Goal: Information Seeking & Learning: Learn about a topic

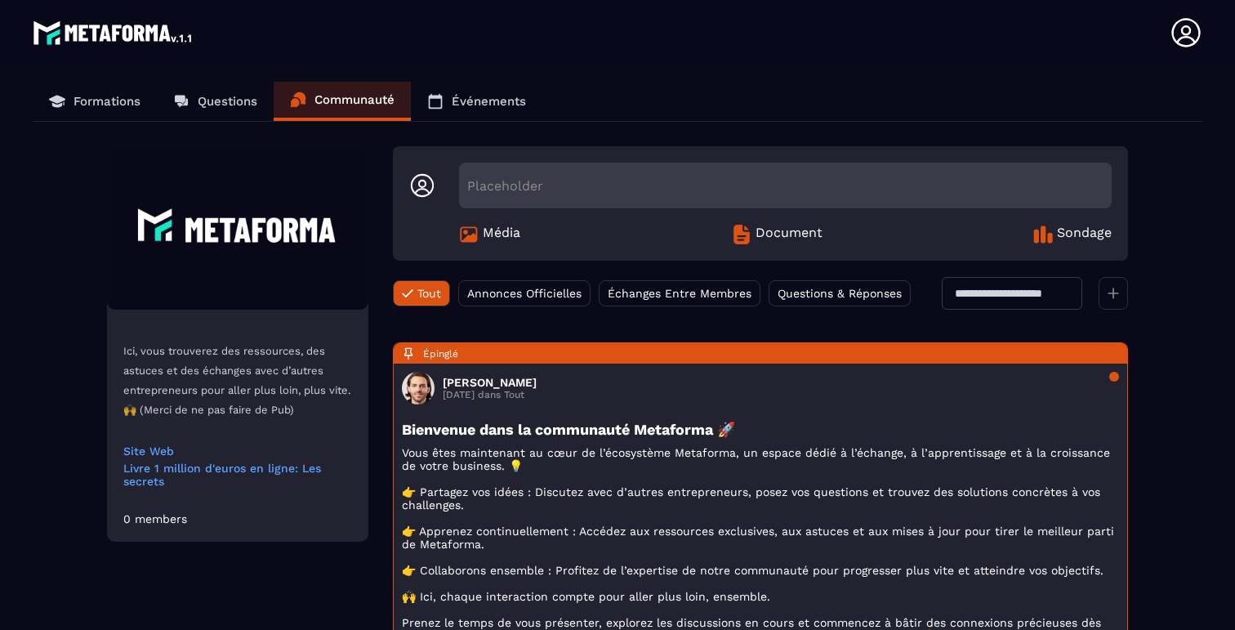
click at [534, 292] on span "Annonces Officielles" at bounding box center [524, 293] width 114 height 13
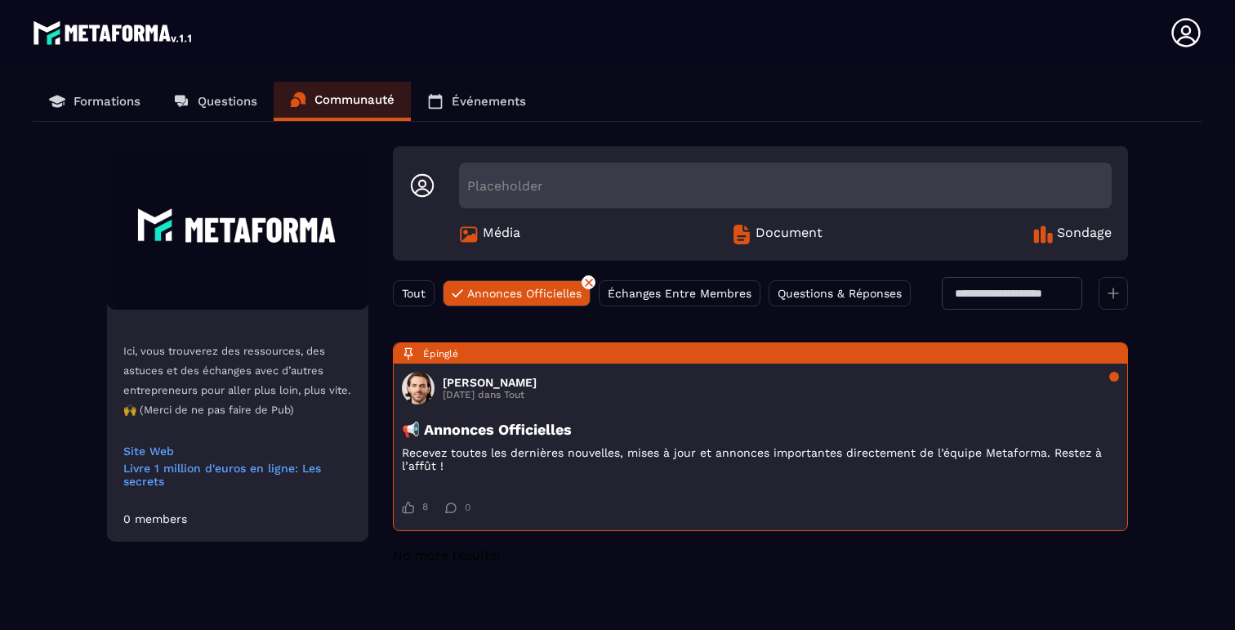
click at [831, 284] on div "Questions & Réponses" at bounding box center [839, 293] width 142 height 26
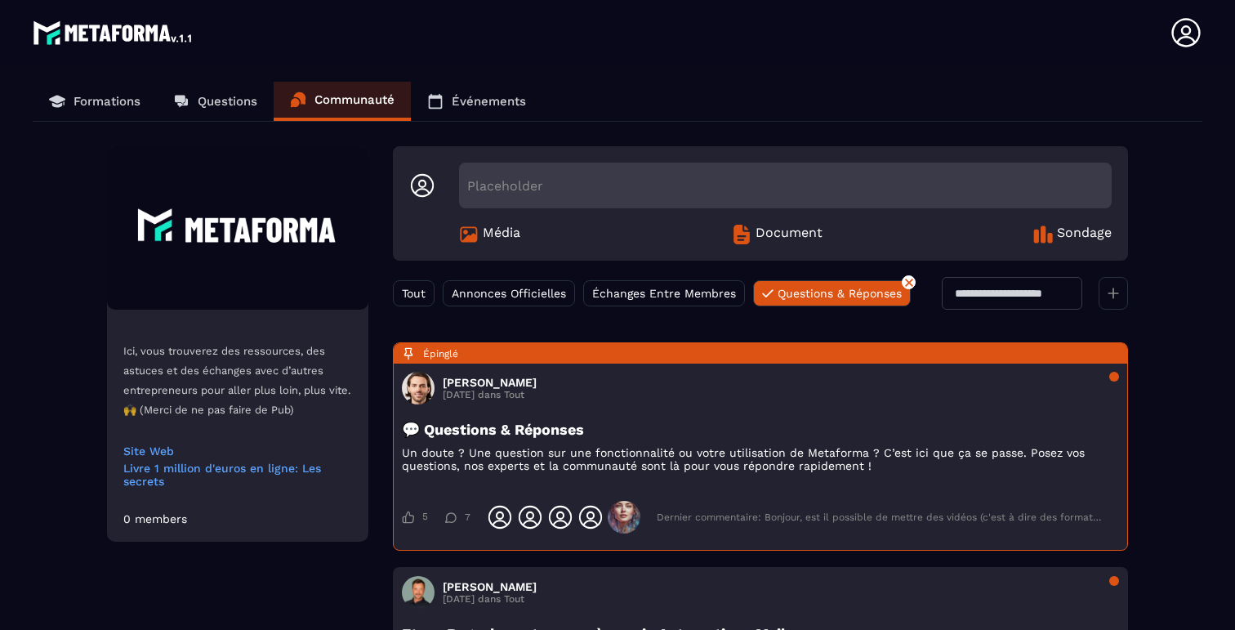
click at [655, 294] on span "Échanges Entre Membres" at bounding box center [664, 293] width 144 height 13
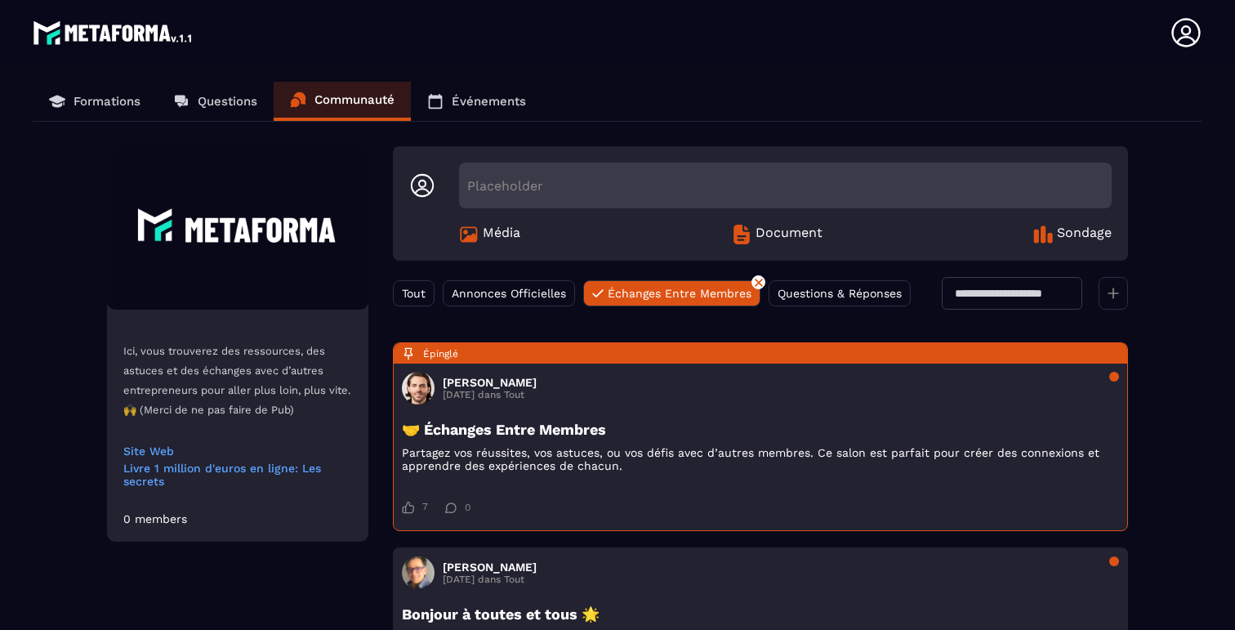
click at [410, 293] on span "Tout" at bounding box center [414, 293] width 24 height 13
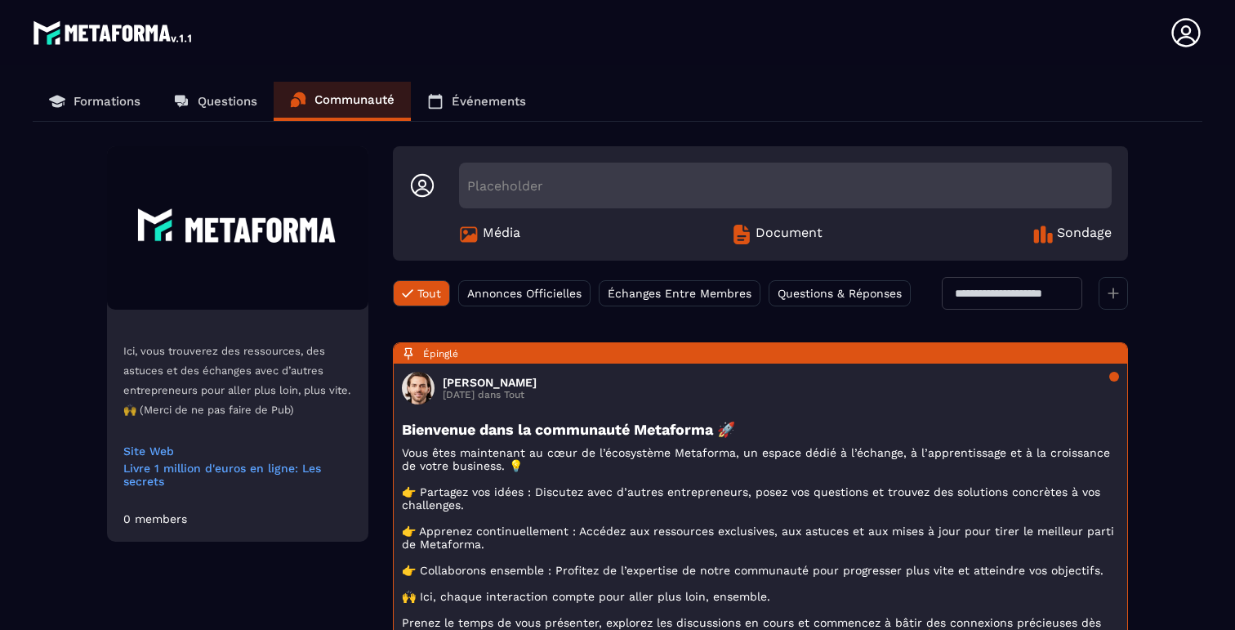
click at [487, 94] on p "Événements" at bounding box center [489, 101] width 74 height 15
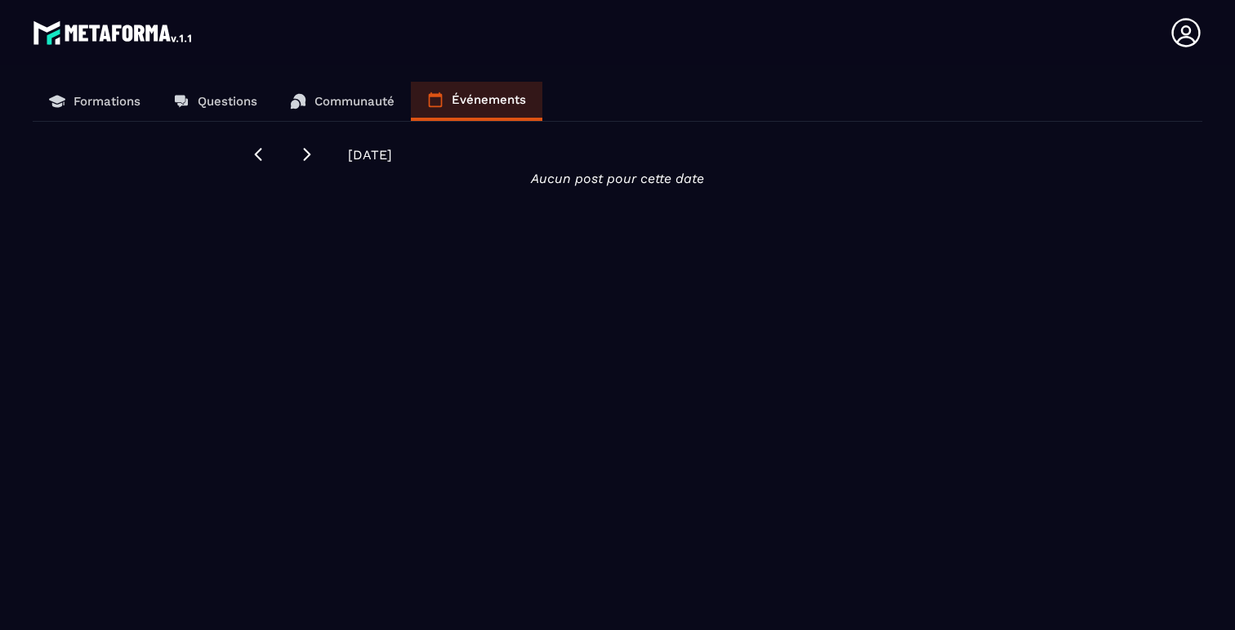
click at [60, 103] on icon at bounding box center [58, 104] width 12 height 6
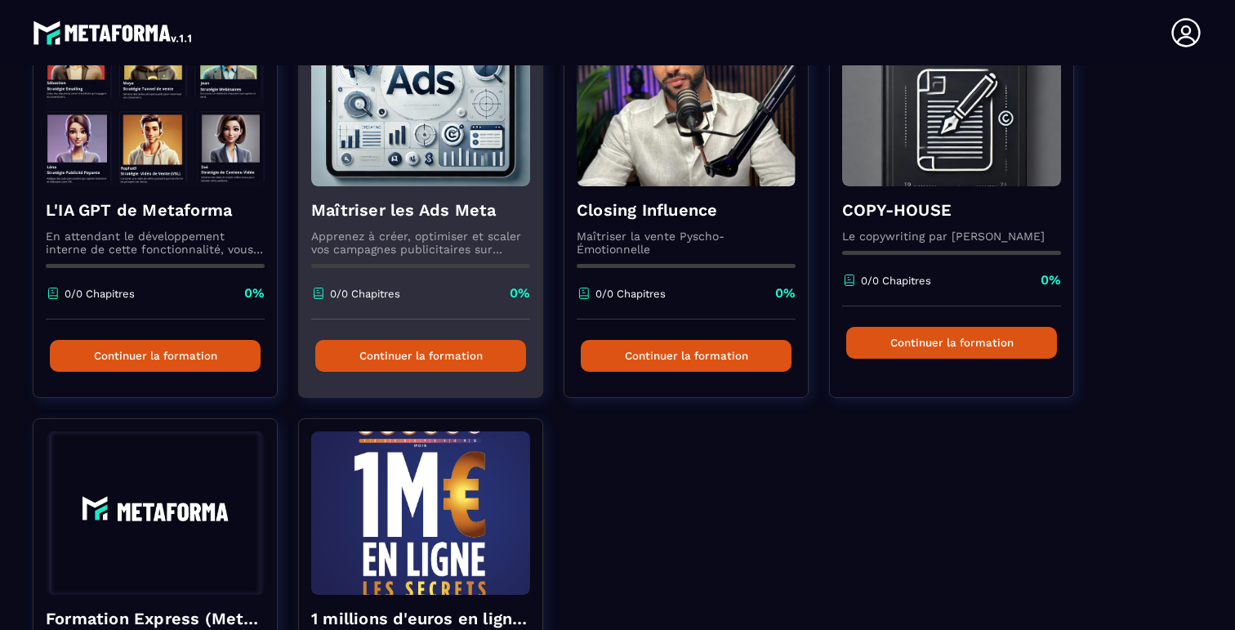
scroll to position [121, 0]
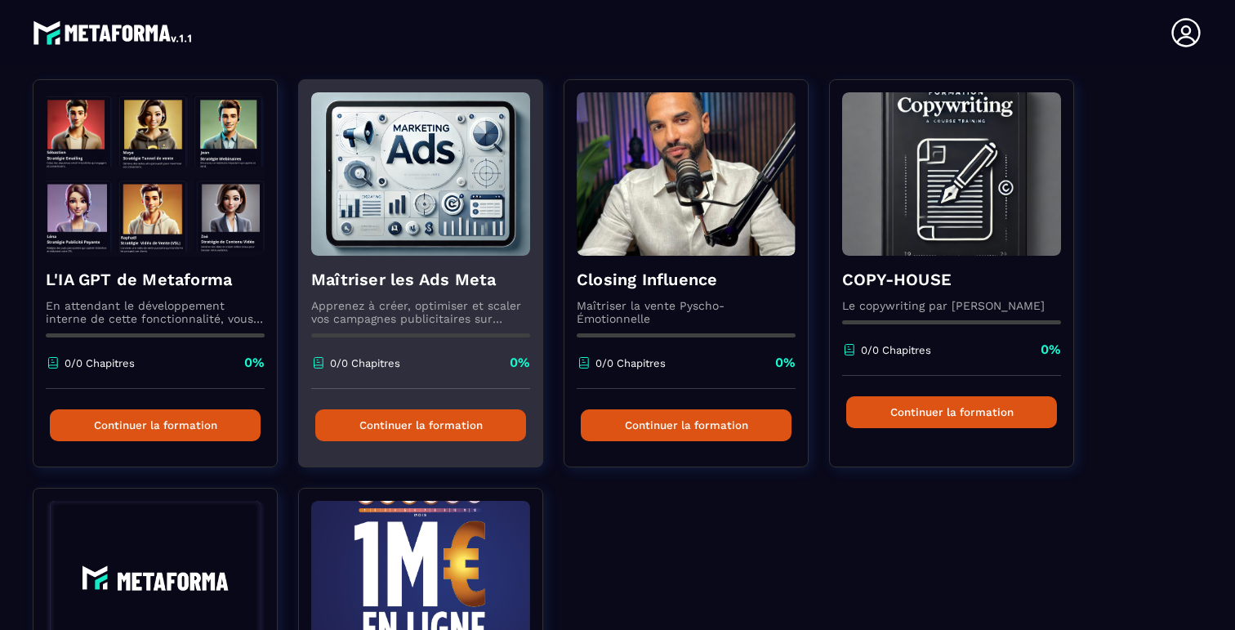
click at [418, 272] on h4 "Maîtriser les Ads Meta" at bounding box center [420, 279] width 219 height 23
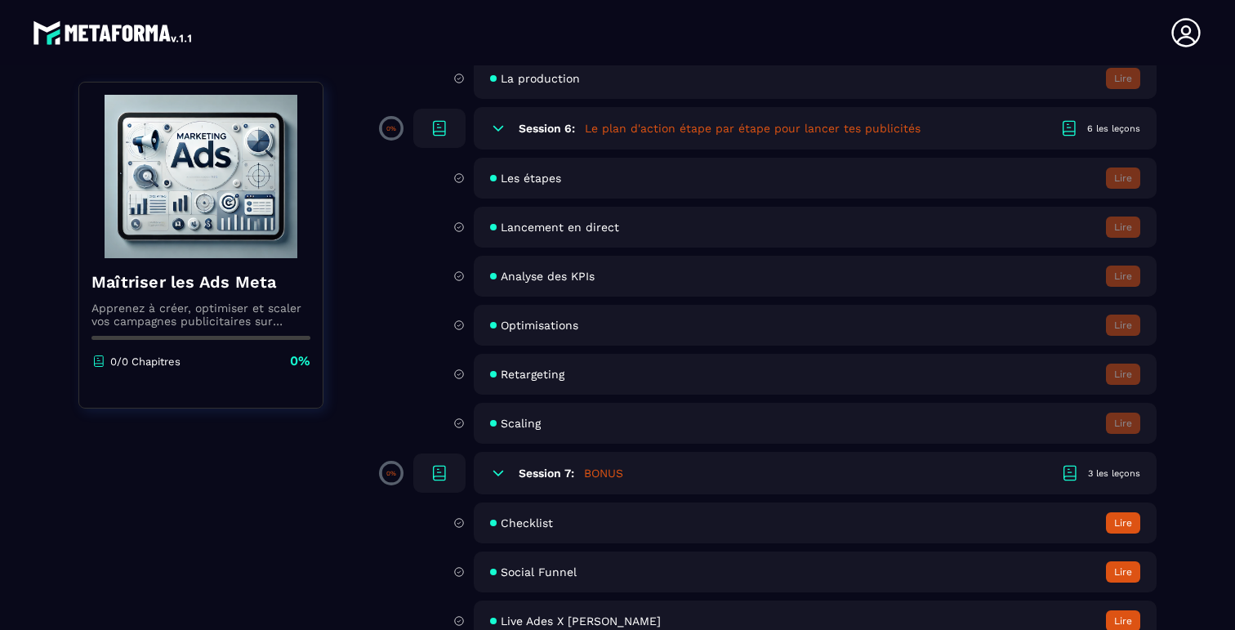
scroll to position [1157, 0]
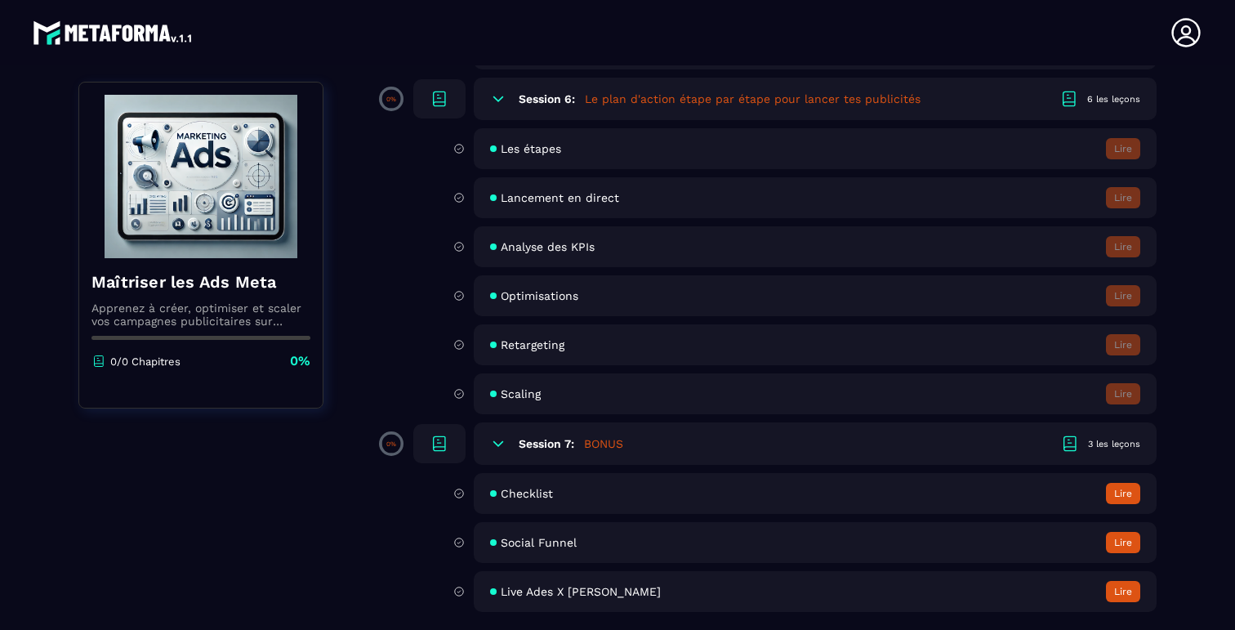
click at [532, 492] on span "Checklist" at bounding box center [527, 493] width 52 height 13
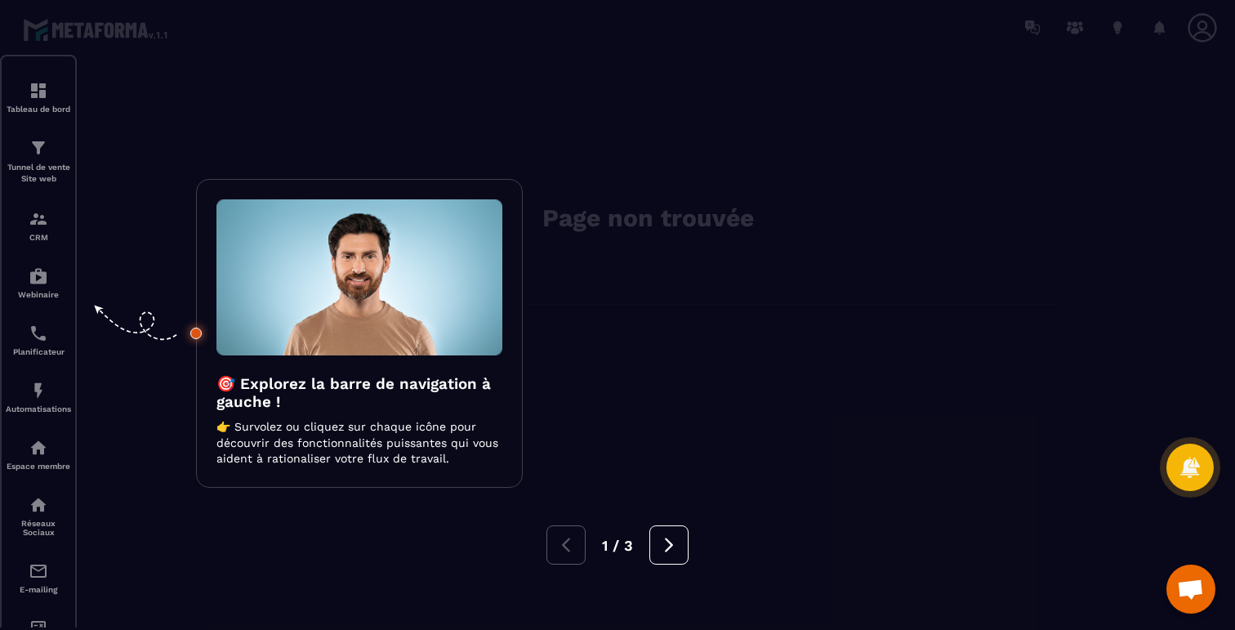
click at [643, 477] on div at bounding box center [617, 315] width 1235 height 630
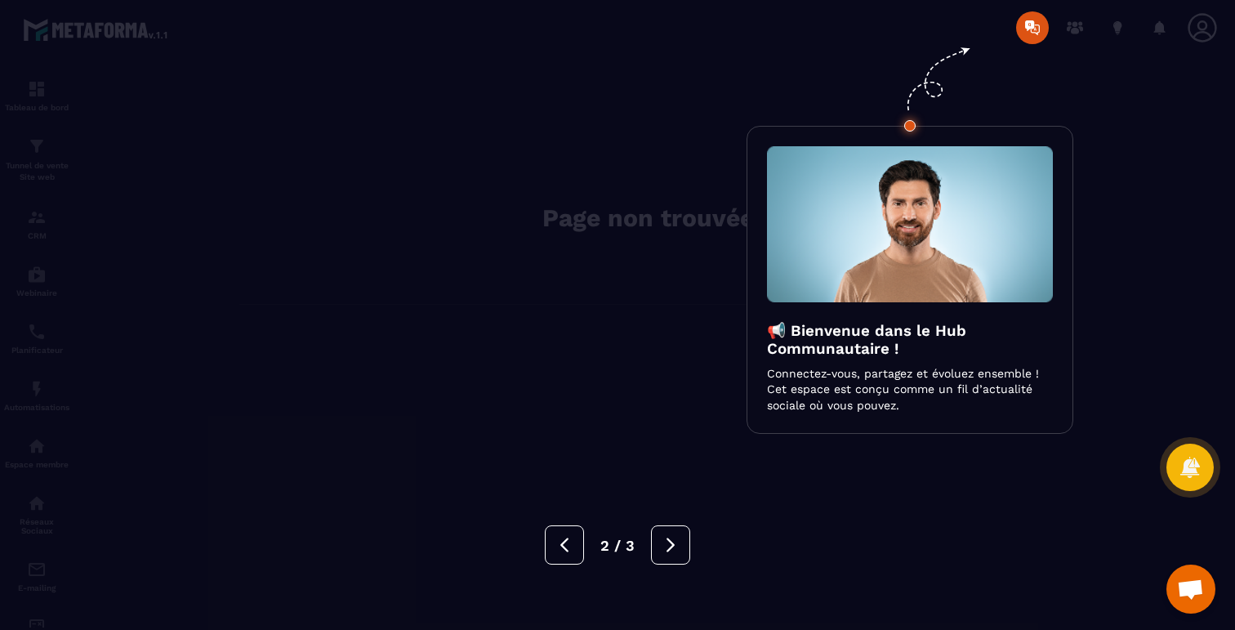
click at [623, 477] on div at bounding box center [617, 315] width 1235 height 630
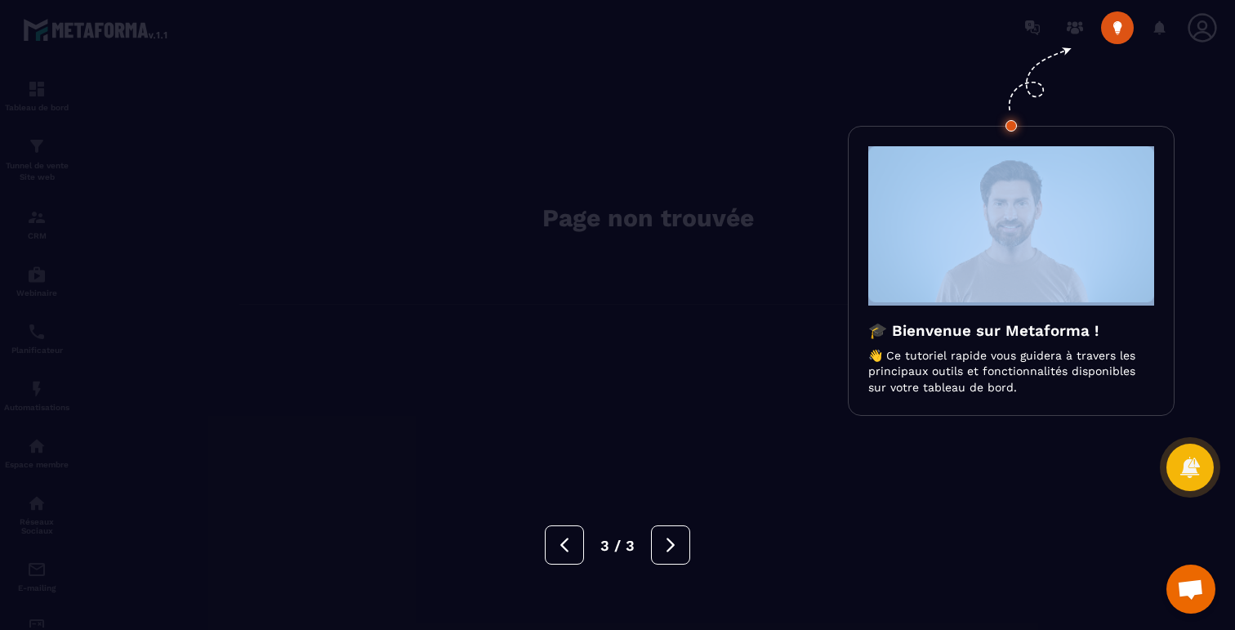
click at [623, 477] on div at bounding box center [617, 315] width 1235 height 630
